Goal: Task Accomplishment & Management: Use online tool/utility

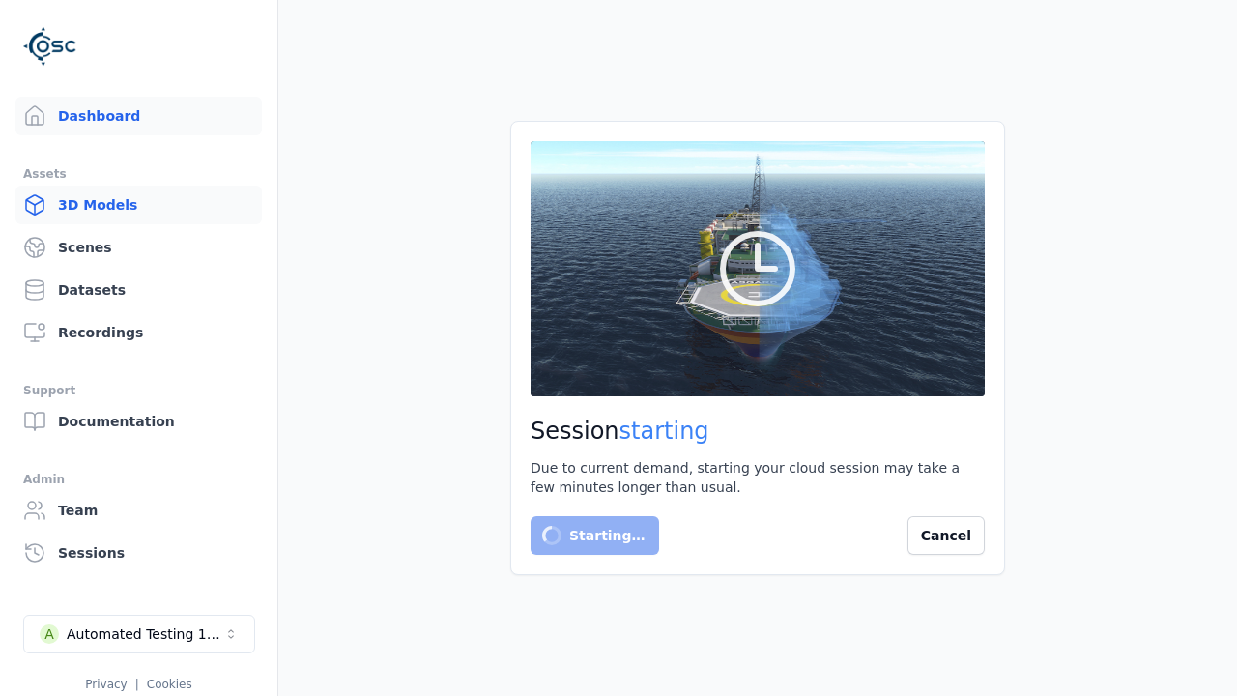
click at [138, 205] on link "3D Models" at bounding box center [138, 205] width 246 height 39
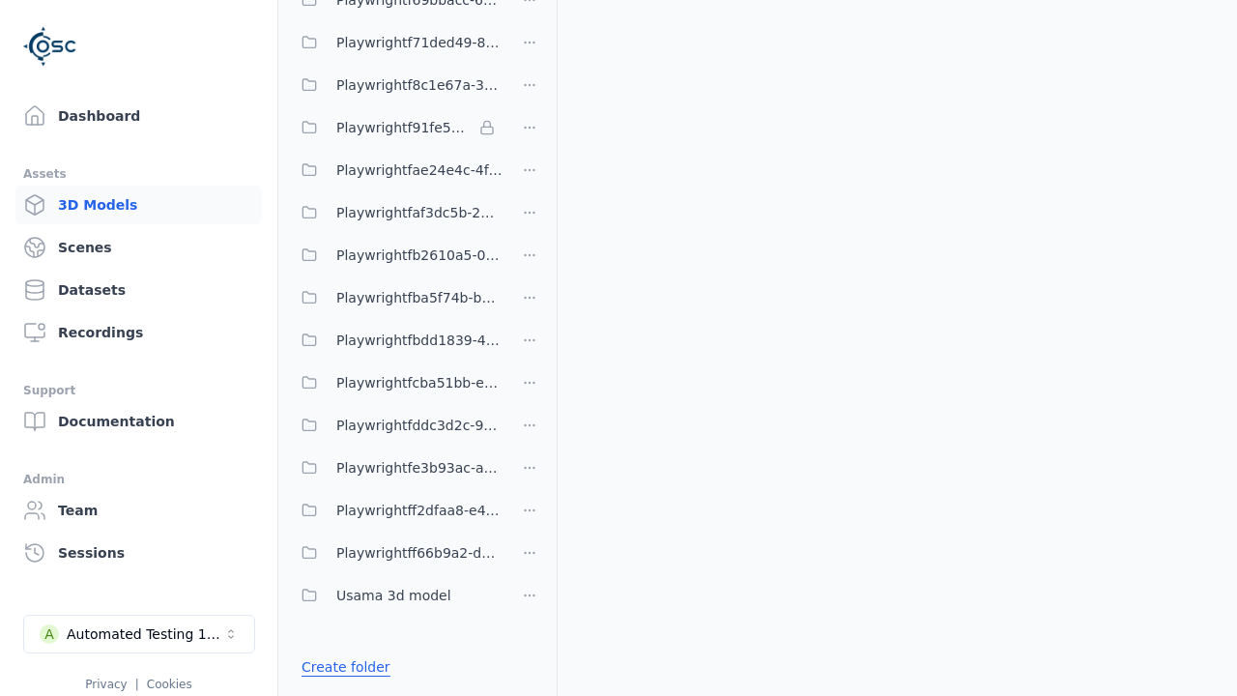
click at [345, 667] on link "Create folder" at bounding box center [345, 666] width 89 height 19
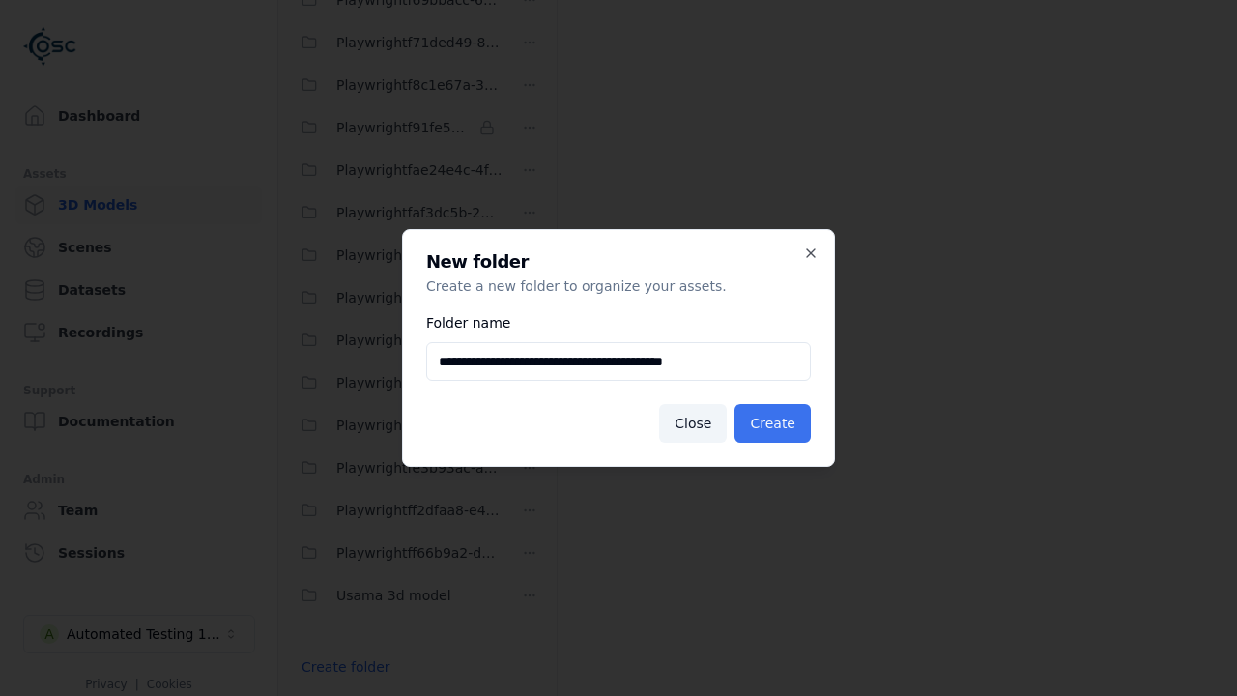
type input "**********"
click at [772, 423] on button "Create" at bounding box center [772, 423] width 76 height 39
